Goal: Find specific page/section: Find specific page/section

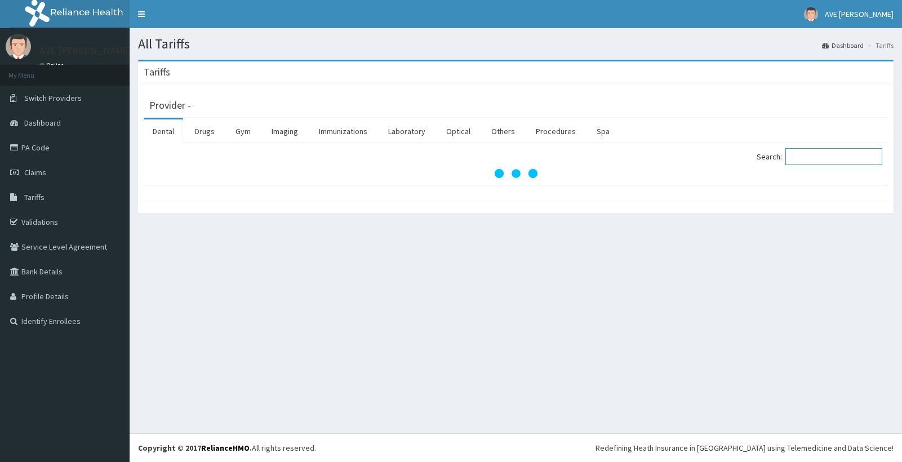
click at [825, 156] on input "Search:" at bounding box center [833, 156] width 97 height 17
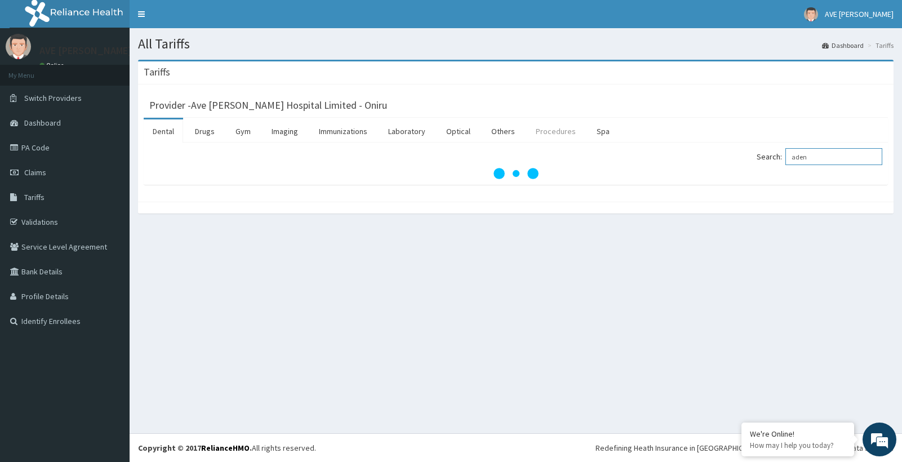
type input "aden"
click at [553, 128] on link "Procedures" at bounding box center [556, 131] width 58 height 24
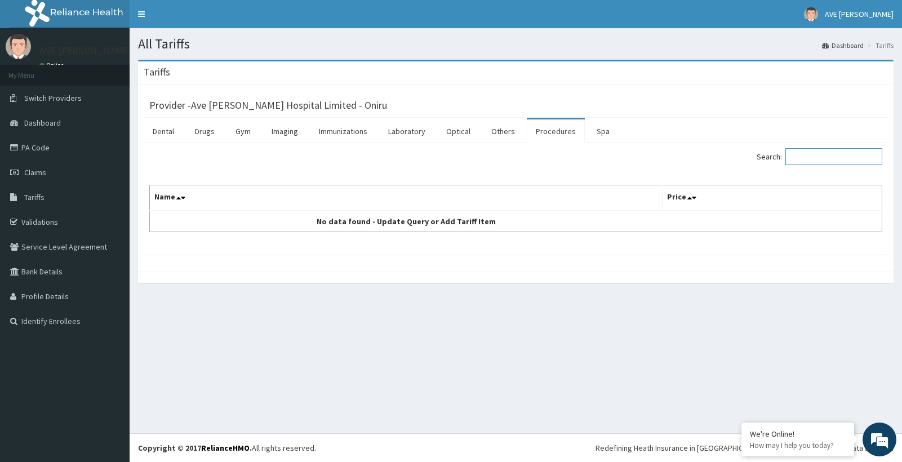
click at [815, 157] on input "Search:" at bounding box center [833, 156] width 97 height 17
type input "adeno"
